Goal: Information Seeking & Learning: Learn about a topic

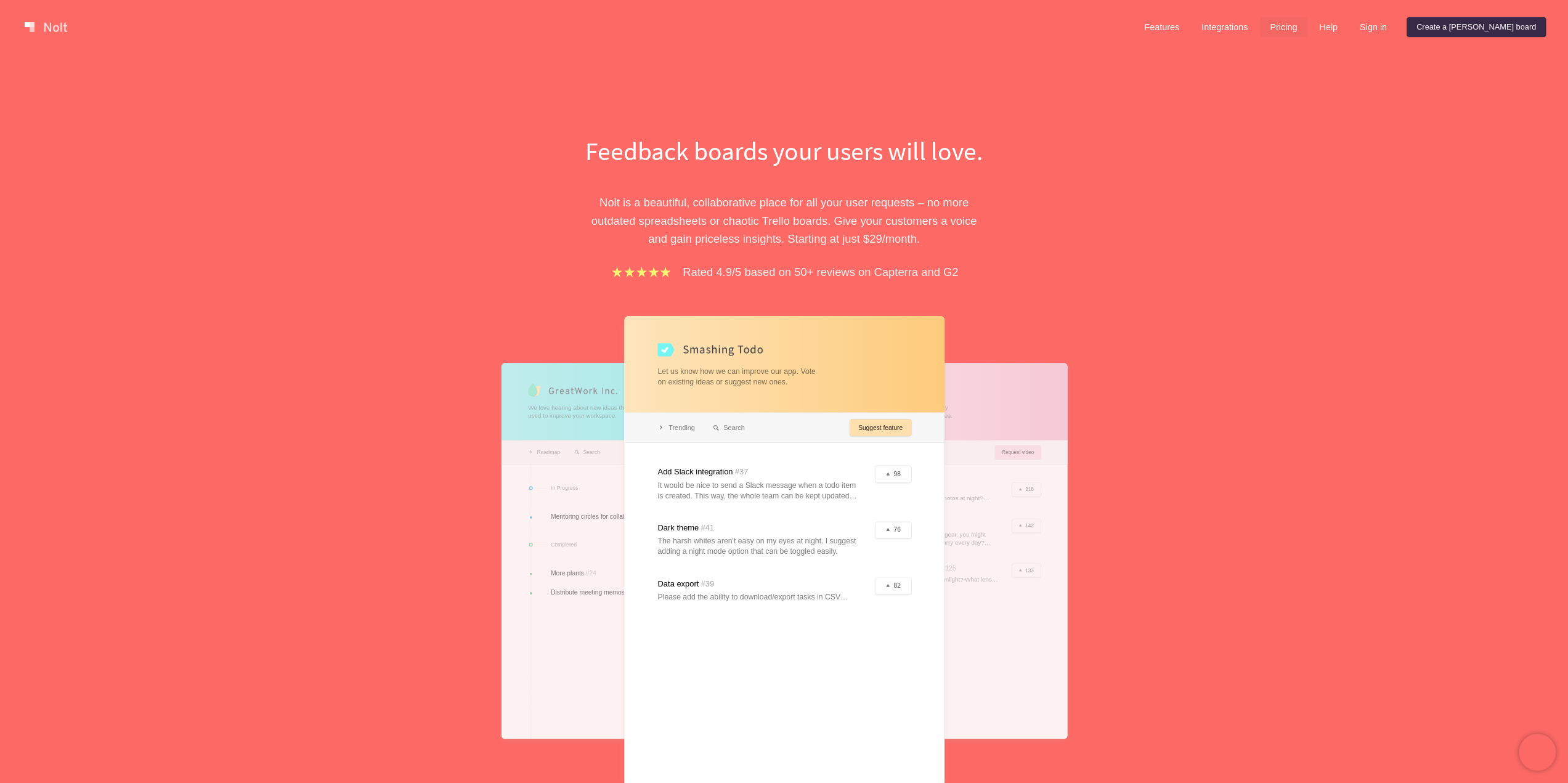
click at [1307, 24] on link "Pricing" at bounding box center [1283, 27] width 47 height 20
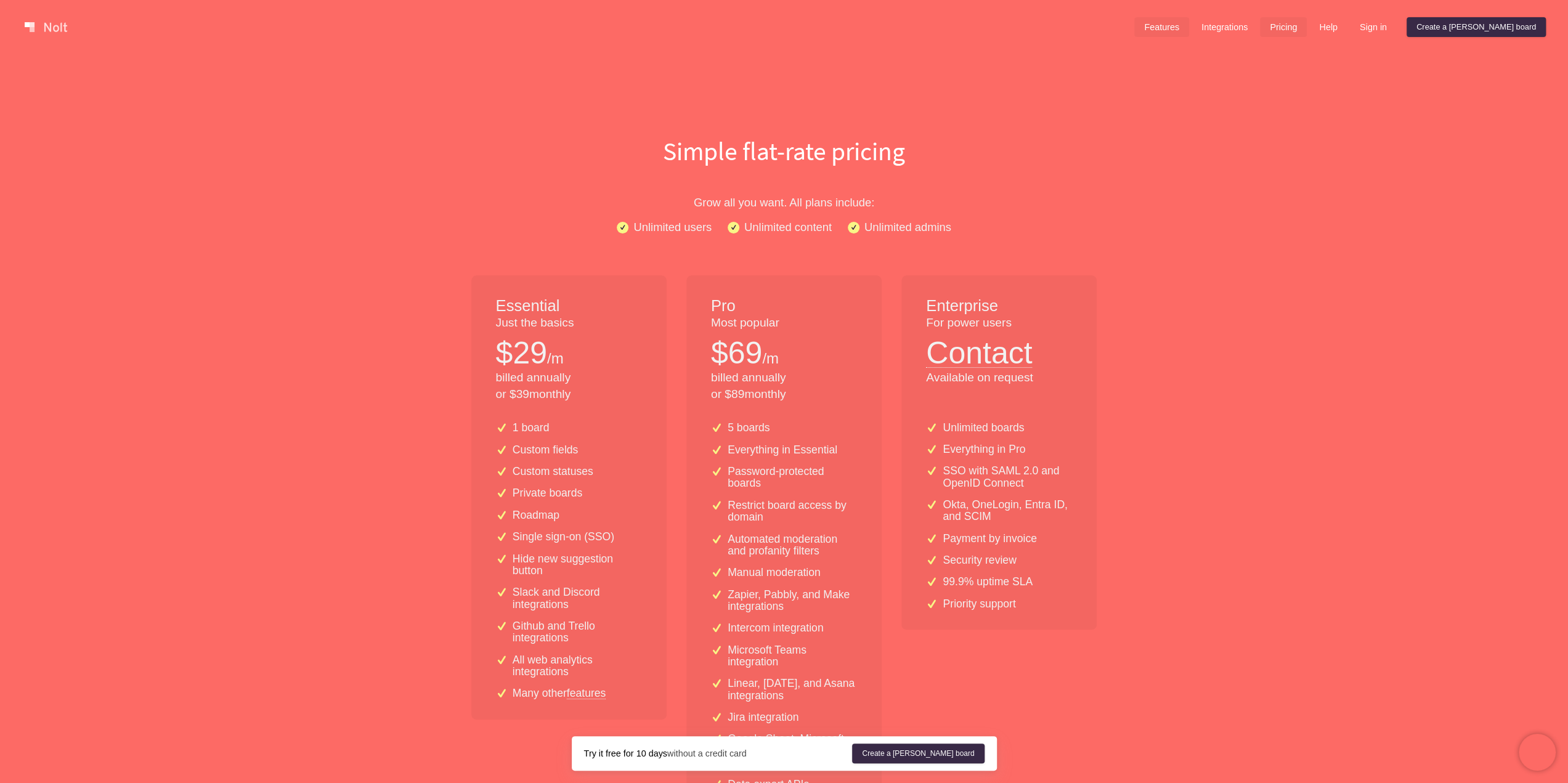
click at [1189, 29] on link "Features" at bounding box center [1162, 27] width 55 height 20
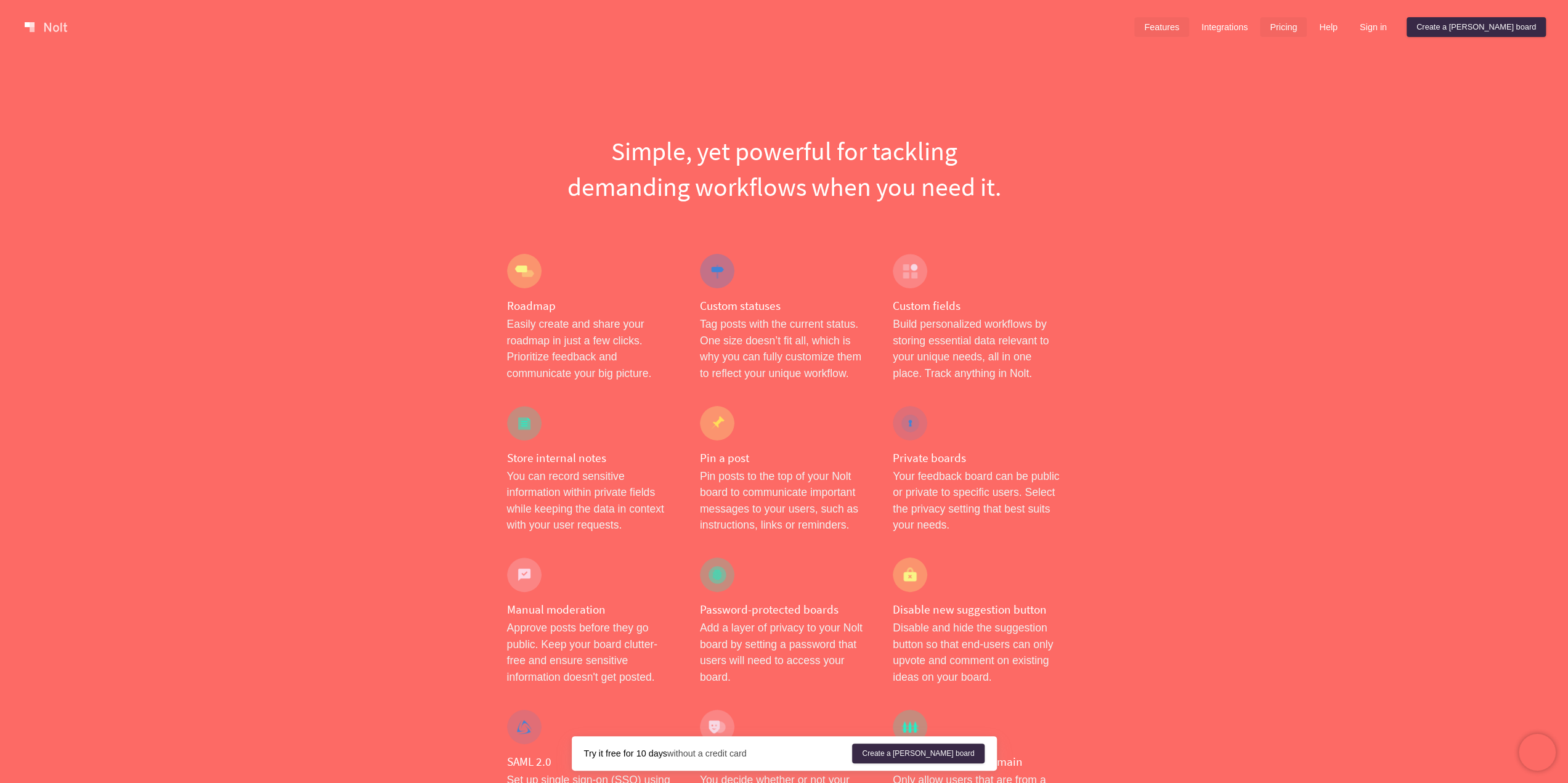
click at [1307, 25] on link "Pricing" at bounding box center [1283, 27] width 47 height 20
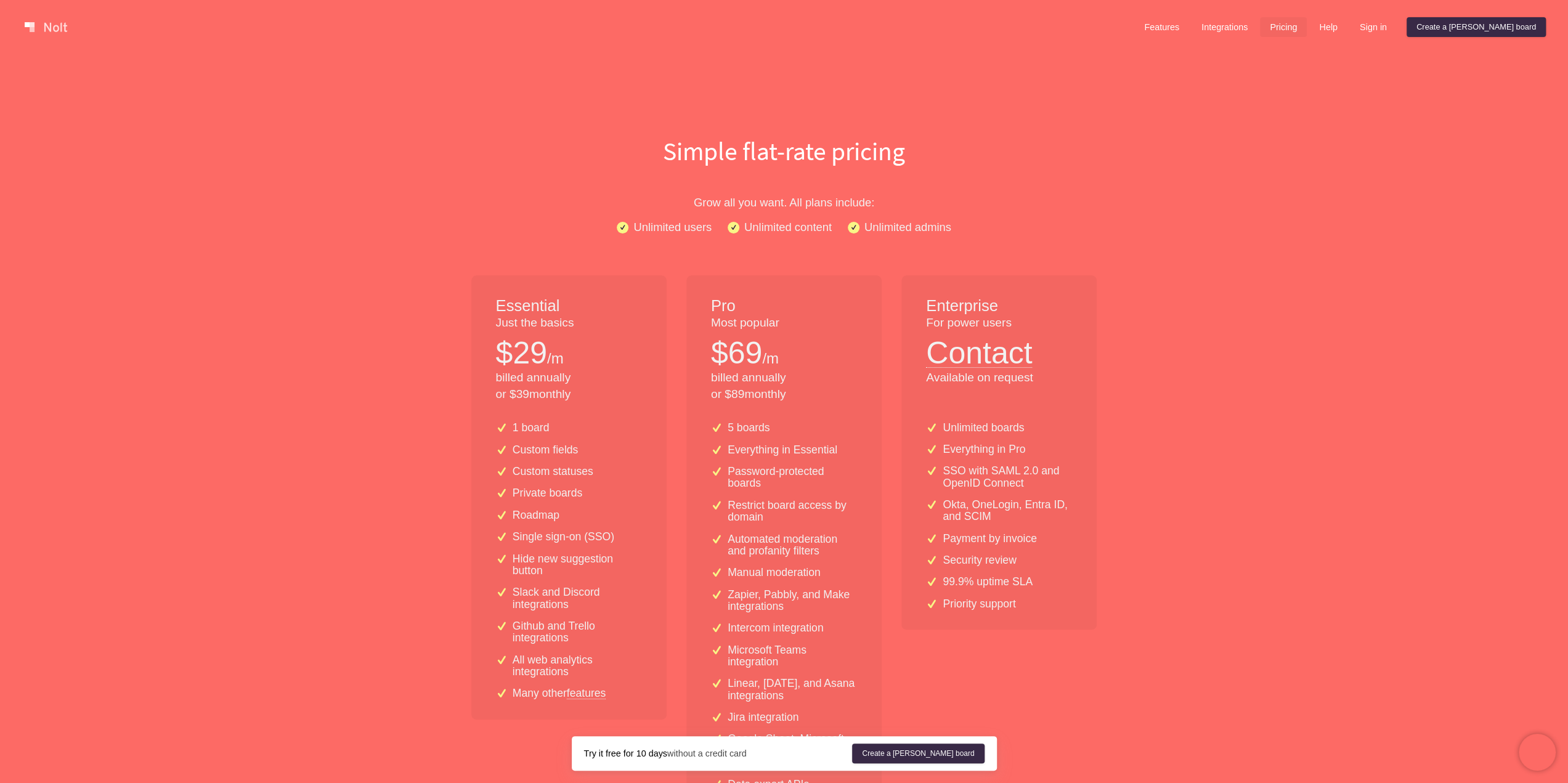
scroll to position [184, 0]
